Goal: Check status: Check status

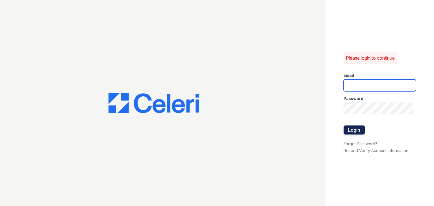
type input "autumncreek.pm@cafmanagement.com"
click at [356, 127] on button "Login" at bounding box center [354, 130] width 21 height 9
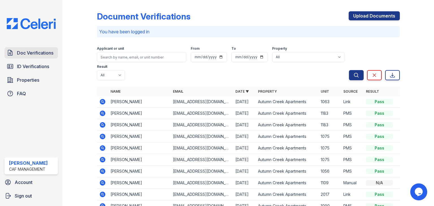
click at [49, 54] on span "Doc Verifications" at bounding box center [35, 52] width 36 height 7
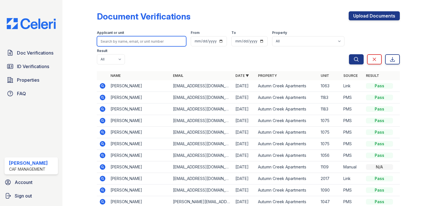
click at [129, 42] on input "search" at bounding box center [141, 41] width 89 height 10
type input "[PERSON_NAME]"
click at [349, 54] on button "Search" at bounding box center [356, 59] width 15 height 10
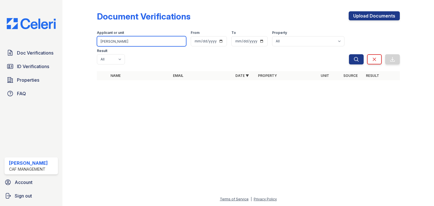
click at [148, 42] on input "[PERSON_NAME]" at bounding box center [141, 41] width 89 height 10
type input "[PERSON_NAME]"
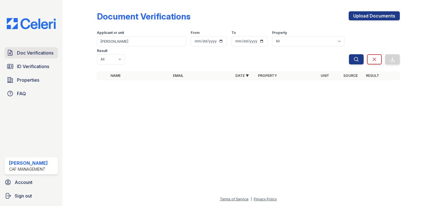
click at [49, 54] on span "Doc Verifications" at bounding box center [35, 52] width 36 height 7
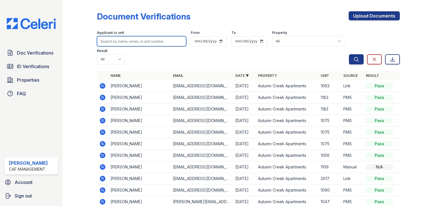
click at [114, 42] on input "search" at bounding box center [141, 41] width 89 height 10
type input "[PERSON_NAME]"
click at [349, 54] on button "Search" at bounding box center [356, 59] width 15 height 10
